Goal: Information Seeking & Learning: Learn about a topic

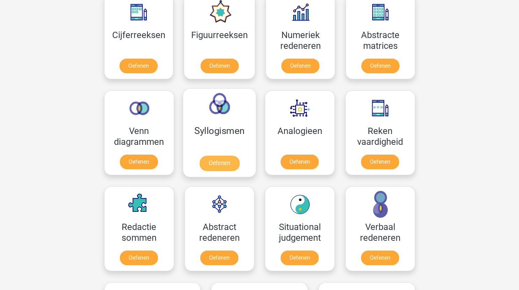
scroll to position [334, 0]
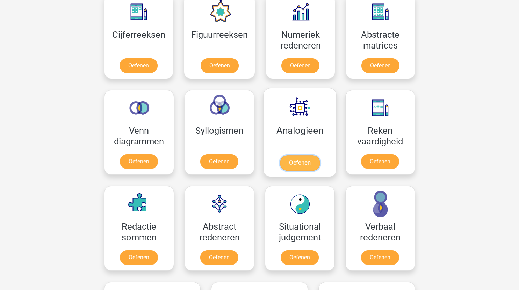
click at [300, 159] on link "Oefenen" at bounding box center [300, 163] width 40 height 15
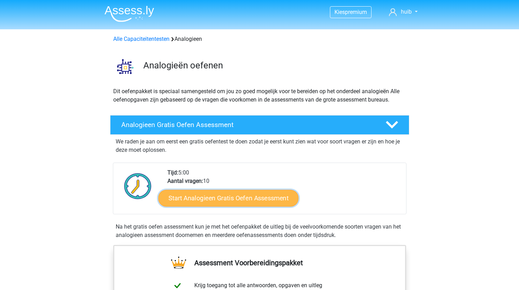
click at [254, 202] on link "Start Analogieen Gratis Oefen Assessment" at bounding box center [228, 198] width 140 height 17
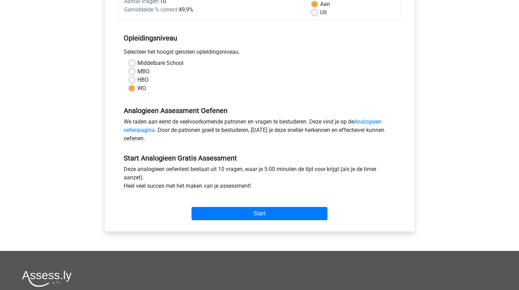
scroll to position [118, 0]
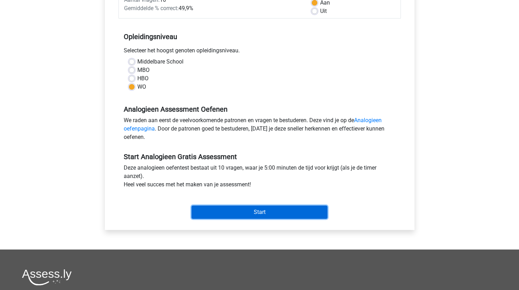
click at [272, 210] on input "Start" at bounding box center [260, 212] width 136 height 13
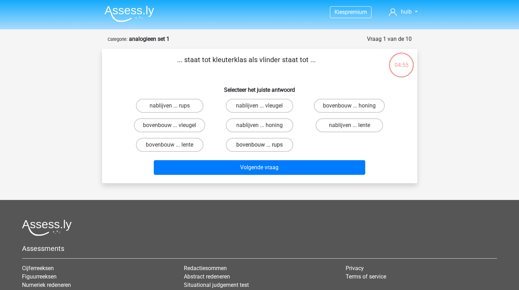
click at [265, 145] on label "bovenbouw ... rups" at bounding box center [259, 145] width 67 height 14
click at [264, 145] on input "bovenbouw ... rups" at bounding box center [261, 147] width 5 height 5
radio input "true"
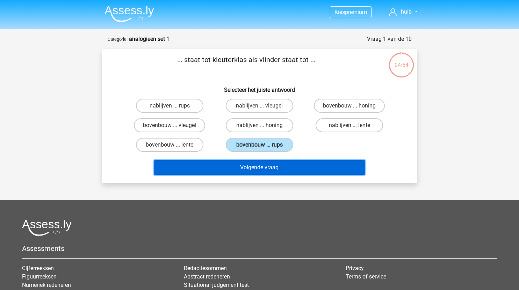
click at [269, 171] on button "Volgende vraag" at bounding box center [259, 167] width 211 height 15
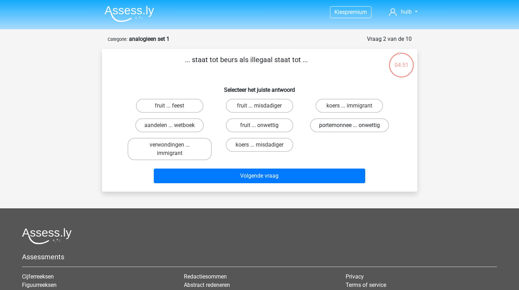
click at [332, 126] on label "portemonnee ... onwettig" at bounding box center [349, 125] width 79 height 14
click at [349, 126] on input "portemonnee ... onwettig" at bounding box center [351, 127] width 5 height 5
radio input "true"
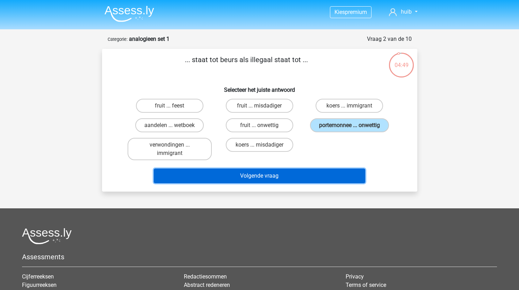
click at [265, 175] on button "Volgende vraag" at bounding box center [259, 176] width 211 height 15
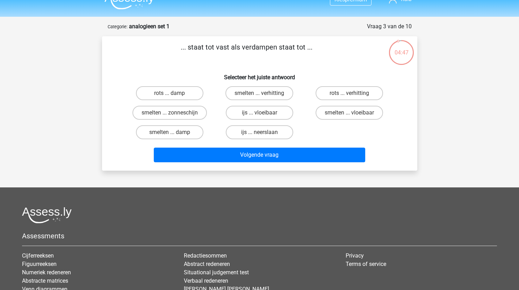
scroll to position [12, 0]
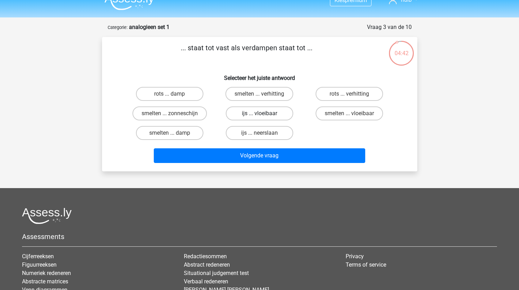
click at [279, 113] on label "ijs ... vloeibaar" at bounding box center [259, 114] width 67 height 14
click at [264, 114] on input "ijs ... vloeibaar" at bounding box center [261, 116] width 5 height 5
radio input "true"
click at [345, 113] on label "smelten ... vloeibaar" at bounding box center [349, 114] width 67 height 14
click at [349, 114] on input "smelten ... vloeibaar" at bounding box center [351, 116] width 5 height 5
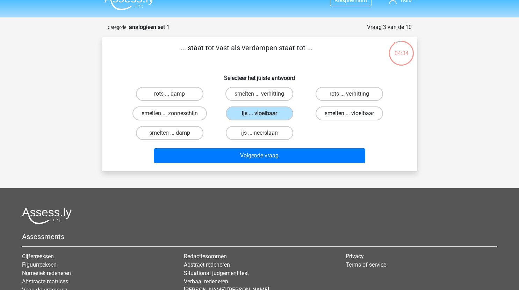
radio input "true"
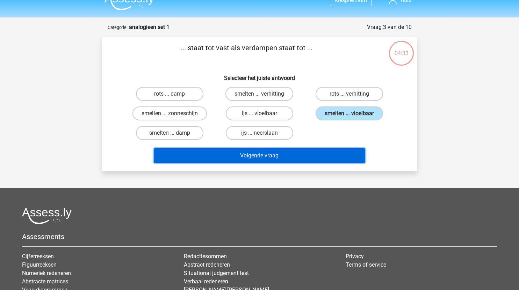
click at [269, 162] on button "Volgende vraag" at bounding box center [259, 156] width 211 height 15
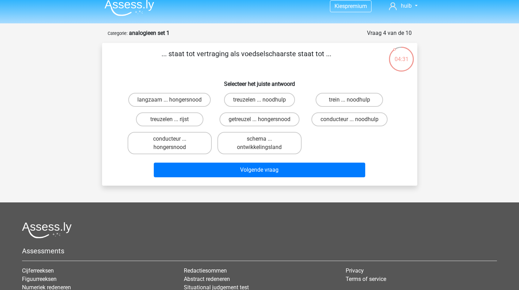
scroll to position [5, 0]
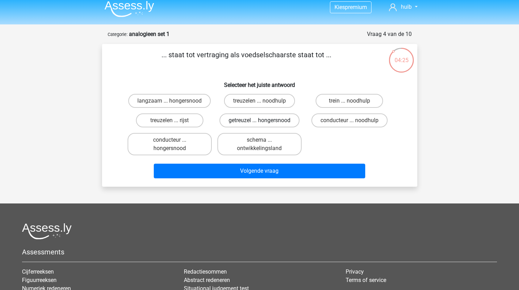
click at [274, 120] on label "getreuzel ... hongersnood" at bounding box center [259, 121] width 80 height 14
click at [264, 121] on input "getreuzel ... hongersnood" at bounding box center [261, 123] width 5 height 5
radio input "true"
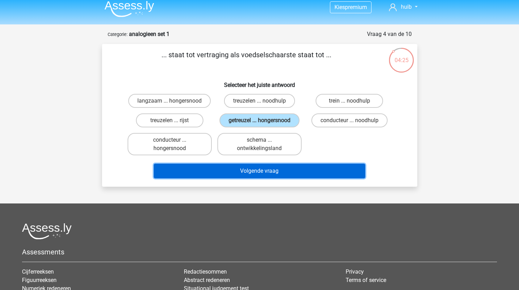
click at [268, 170] on button "Volgende vraag" at bounding box center [259, 171] width 211 height 15
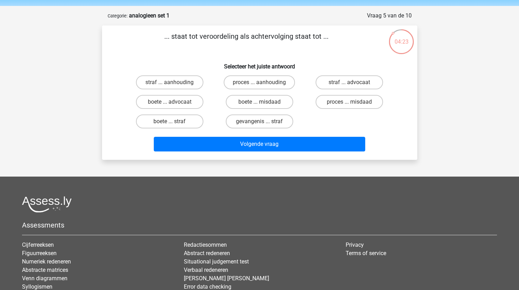
scroll to position [20, 0]
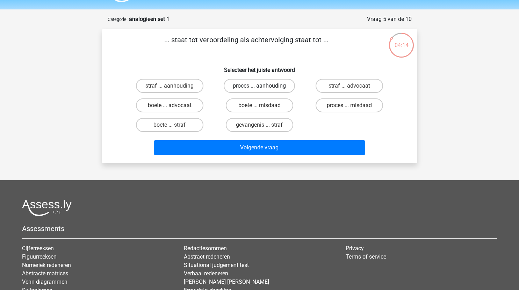
click at [270, 86] on label "proces ... aanhouding" at bounding box center [259, 86] width 71 height 14
click at [264, 86] on input "proces ... aanhouding" at bounding box center [261, 88] width 5 height 5
radio input "true"
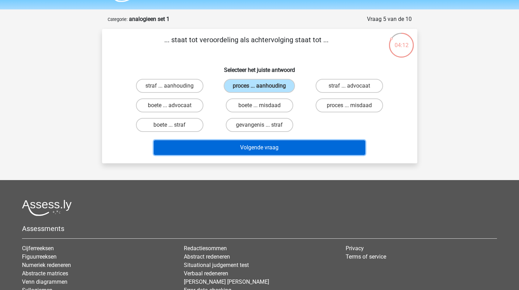
click at [285, 149] on button "Volgende vraag" at bounding box center [259, 147] width 211 height 15
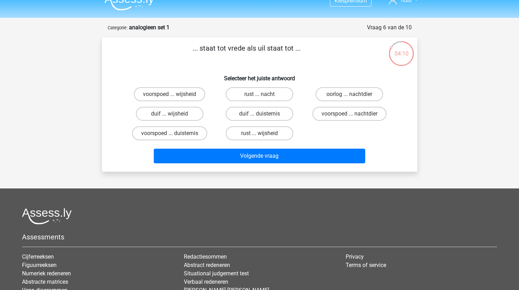
scroll to position [11, 0]
click at [175, 116] on label "duif ... wijsheid" at bounding box center [169, 114] width 67 height 14
click at [174, 116] on input "duif ... wijsheid" at bounding box center [171, 116] width 5 height 5
radio input "true"
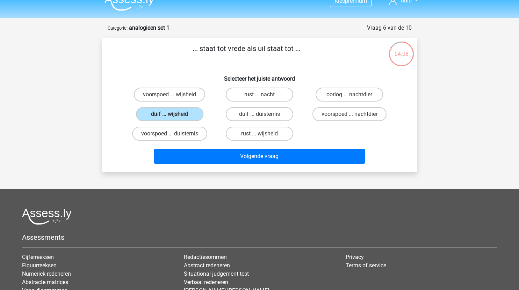
click at [231, 146] on div "Volgende vraag" at bounding box center [259, 155] width 293 height 23
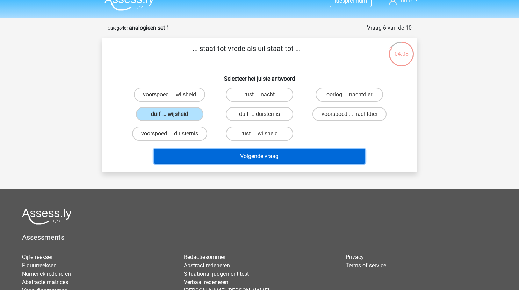
click at [237, 150] on button "Volgende vraag" at bounding box center [259, 156] width 211 height 15
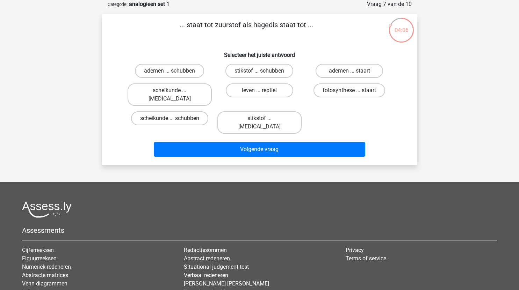
scroll to position [17, 0]
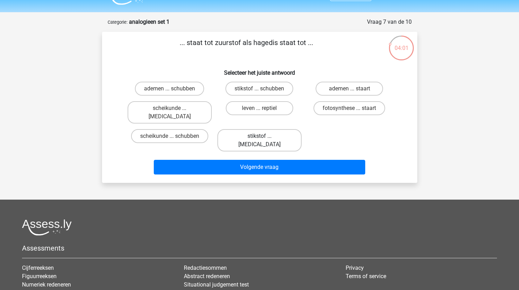
click at [274, 129] on label "stikstof ... krokodil" at bounding box center [259, 140] width 84 height 22
click at [264, 136] on input "stikstof ... krokodil" at bounding box center [261, 138] width 5 height 5
radio input "true"
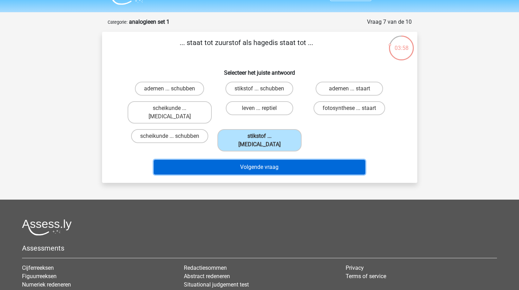
click at [276, 160] on button "Volgende vraag" at bounding box center [259, 167] width 211 height 15
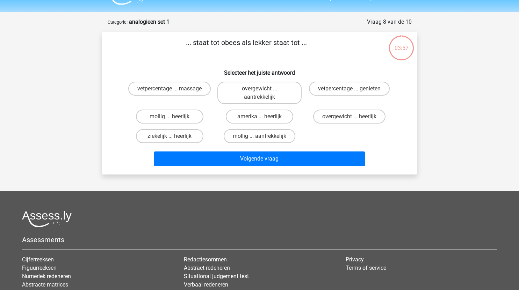
scroll to position [35, 0]
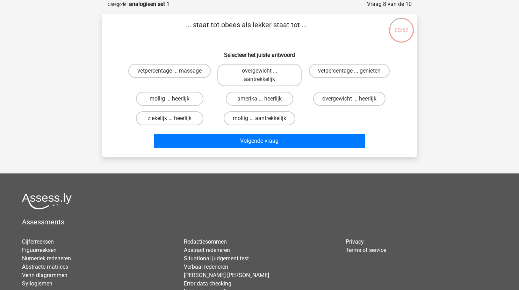
click at [174, 99] on label "mollig ... heerlijk" at bounding box center [169, 99] width 67 height 14
click at [174, 99] on input "mollig ... heerlijk" at bounding box center [171, 101] width 5 height 5
radio input "true"
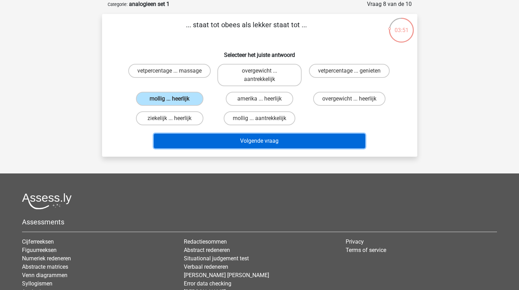
click at [237, 139] on button "Volgende vraag" at bounding box center [259, 141] width 211 height 15
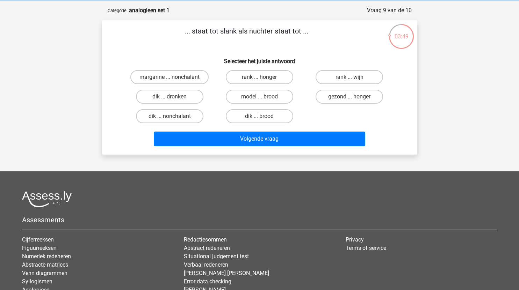
scroll to position [25, 0]
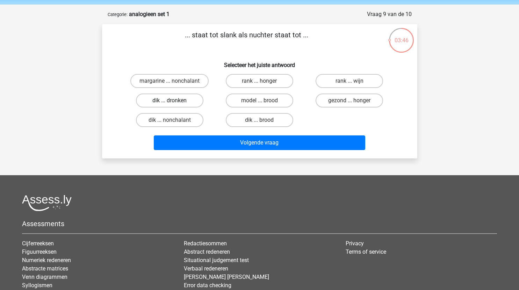
click at [186, 101] on label "dik ... dronken" at bounding box center [169, 101] width 67 height 14
click at [174, 101] on input "dik ... dronken" at bounding box center [171, 103] width 5 height 5
radio input "true"
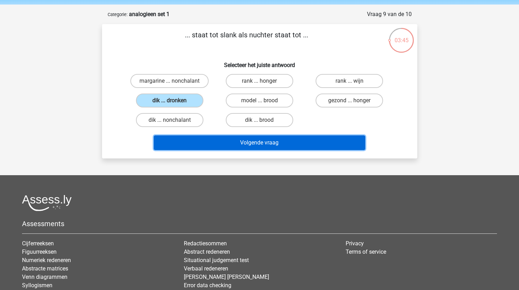
click at [224, 140] on button "Volgende vraag" at bounding box center [259, 143] width 211 height 15
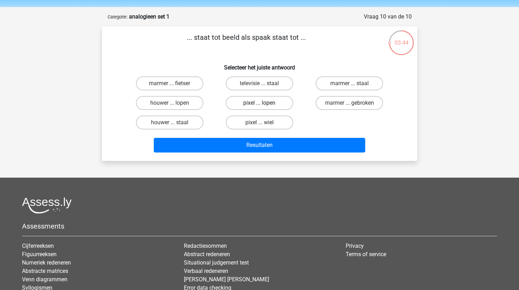
scroll to position [22, 0]
click at [270, 122] on label "pixel ... wiel" at bounding box center [259, 123] width 67 height 14
click at [264, 123] on input "pixel ... wiel" at bounding box center [261, 125] width 5 height 5
radio input "true"
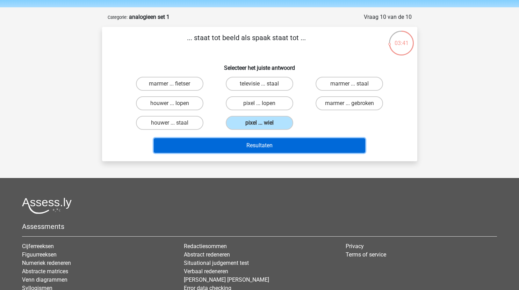
click at [272, 147] on button "Resultaten" at bounding box center [259, 145] width 211 height 15
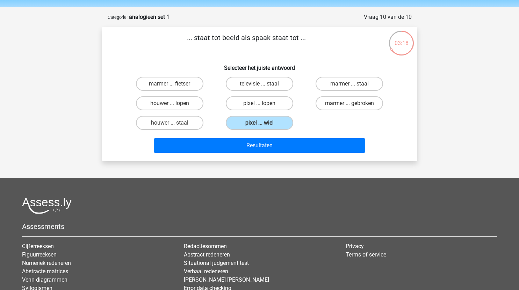
scroll to position [0, 0]
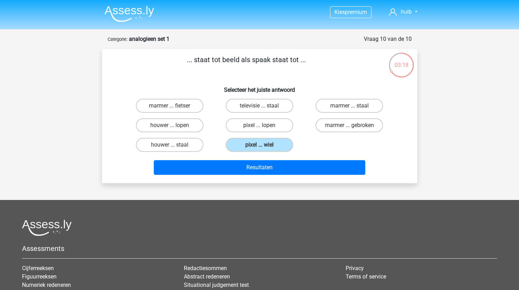
click at [130, 16] on img at bounding box center [129, 14] width 50 height 16
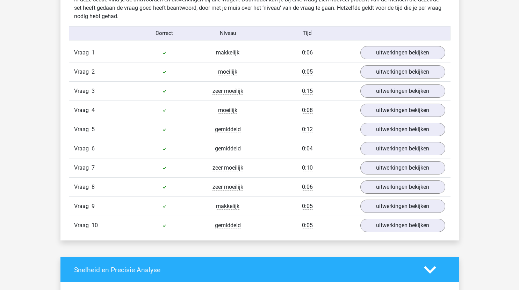
scroll to position [567, 0]
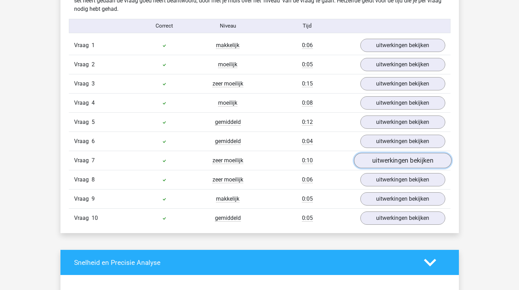
click at [391, 163] on link "uitwerkingen bekijken" at bounding box center [403, 160] width 98 height 15
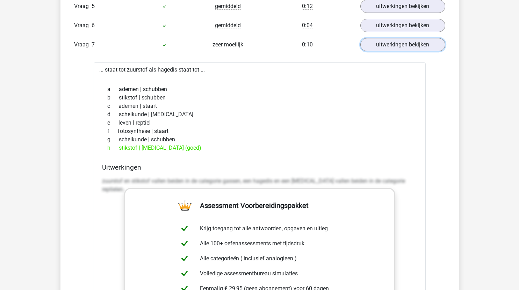
scroll to position [684, 0]
click at [399, 44] on link "uitwerkingen bekijken" at bounding box center [403, 44] width 98 height 15
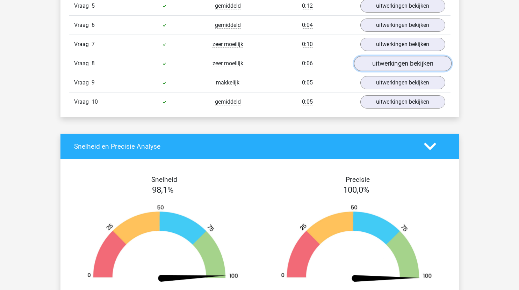
click at [398, 63] on link "uitwerkingen bekijken" at bounding box center [403, 63] width 98 height 15
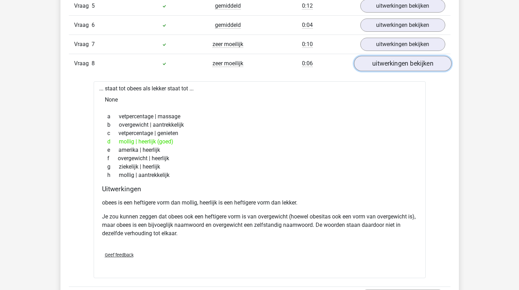
click at [398, 63] on link "uitwerkingen bekijken" at bounding box center [403, 63] width 98 height 15
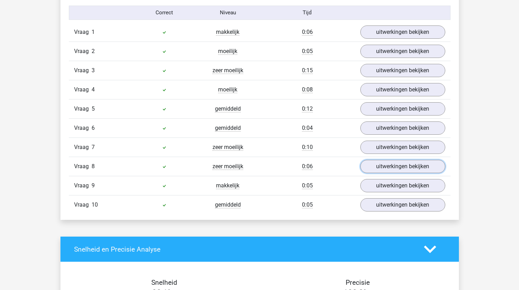
scroll to position [580, 0]
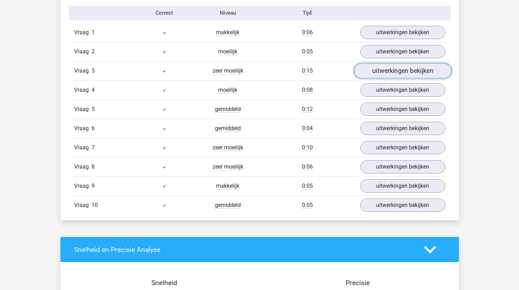
click at [391, 70] on link "uitwerkingen bekijken" at bounding box center [403, 70] width 98 height 15
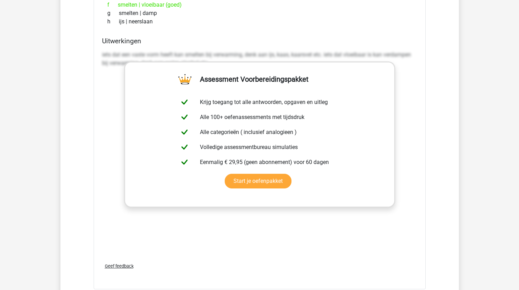
scroll to position [736, 0]
